Goal: Information Seeking & Learning: Learn about a topic

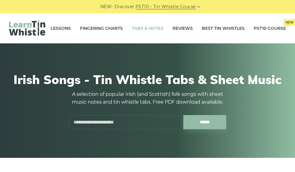
click at [133, 27] on link "Tabs & Notes" at bounding box center [148, 28] width 32 height 15
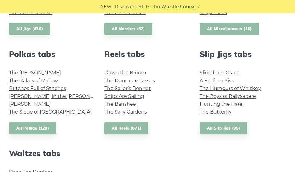
scroll to position [409, 0]
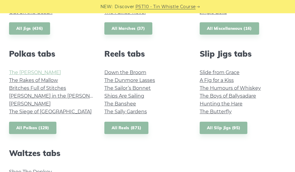
click at [43, 71] on link "The Kerry Polka" at bounding box center [35, 73] width 52 height 6
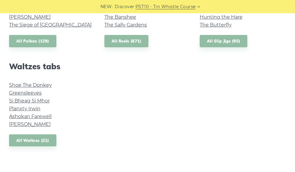
scroll to position [496, 0]
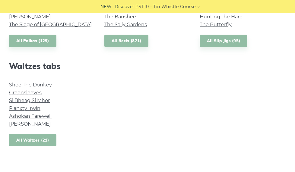
click at [47, 138] on link "All Waltzes (21)" at bounding box center [32, 140] width 47 height 12
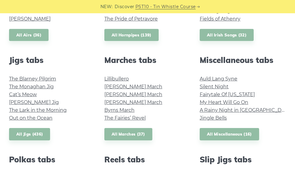
scroll to position [304, 0]
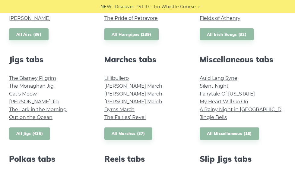
click at [39, 131] on link "All Jigs (436)" at bounding box center [29, 134] width 41 height 12
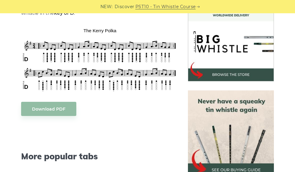
scroll to position [185, 0]
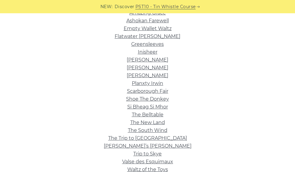
scroll to position [165, 0]
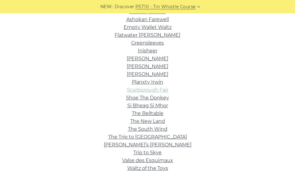
click at [133, 92] on link "Scarborough Fair" at bounding box center [147, 90] width 41 height 6
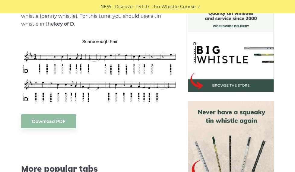
scroll to position [166, 0]
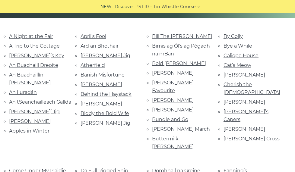
scroll to position [140, 0]
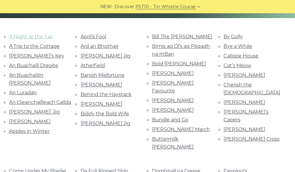
click at [29, 35] on link "A Night at the Fair" at bounding box center [31, 37] width 44 height 6
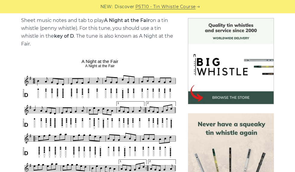
scroll to position [155, 0]
